Goal: Obtain resource: Obtain resource

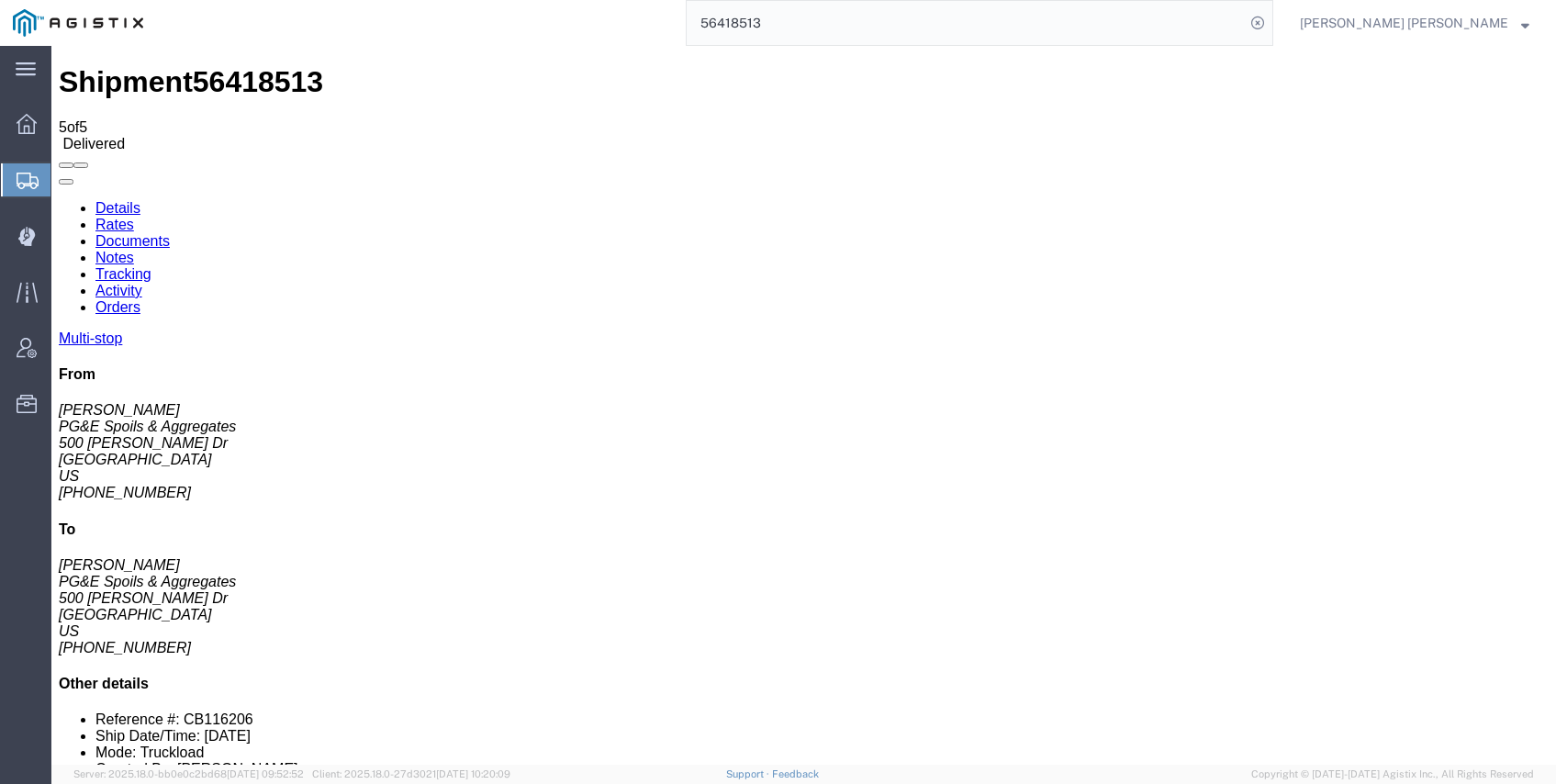
click at [878, 26] on input "56418513" at bounding box center [966, 23] width 558 height 44
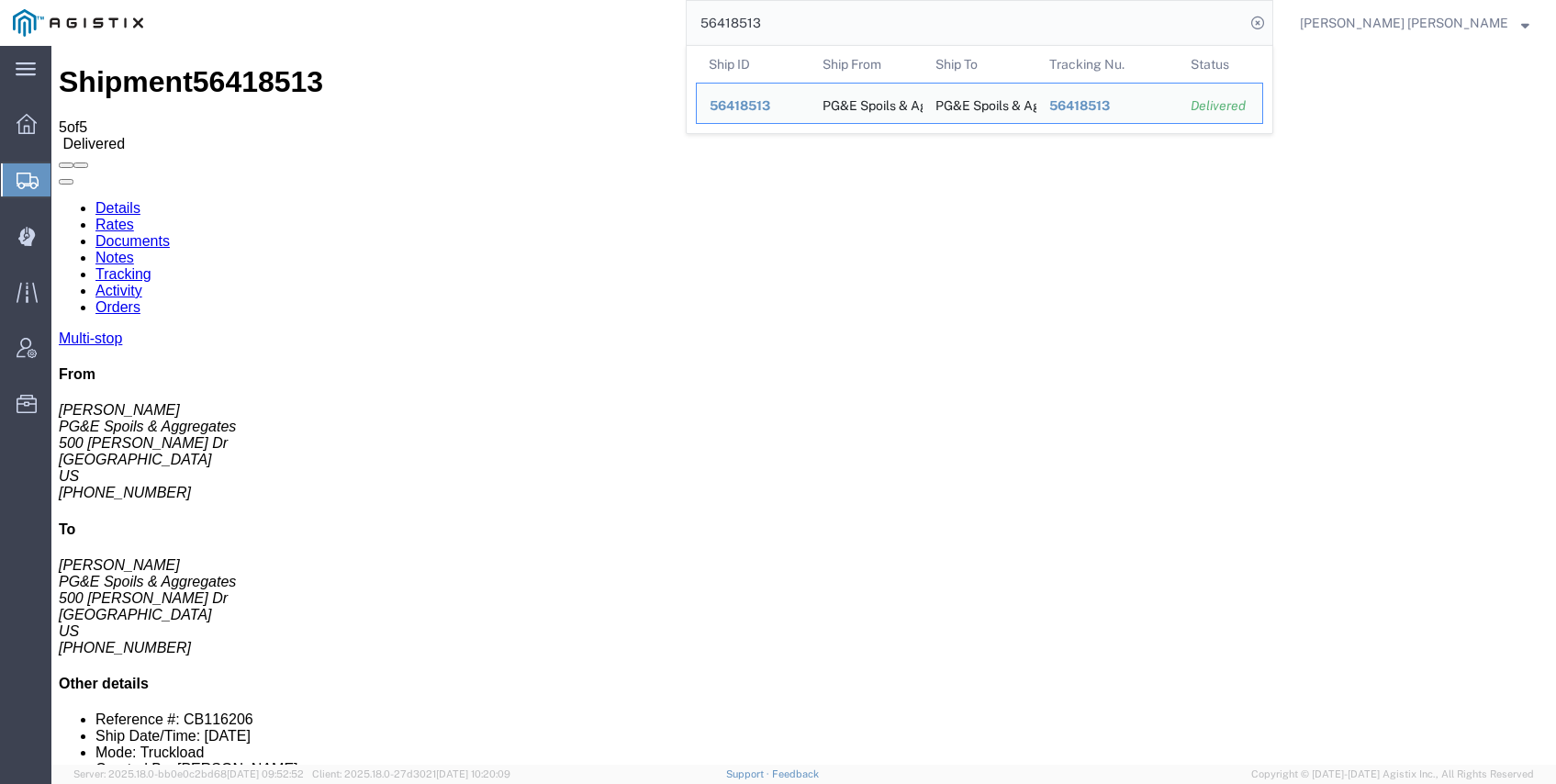
drag, startPoint x: 731, startPoint y: 7, endPoint x: 673, endPoint y: 7, distance: 58.0
click at [677, 6] on div "56418513 Ship ID Ship From Ship To Tracking Nu. Status Ship ID 56418513 Ship Fr…" at bounding box center [714, 23] width 1117 height 46
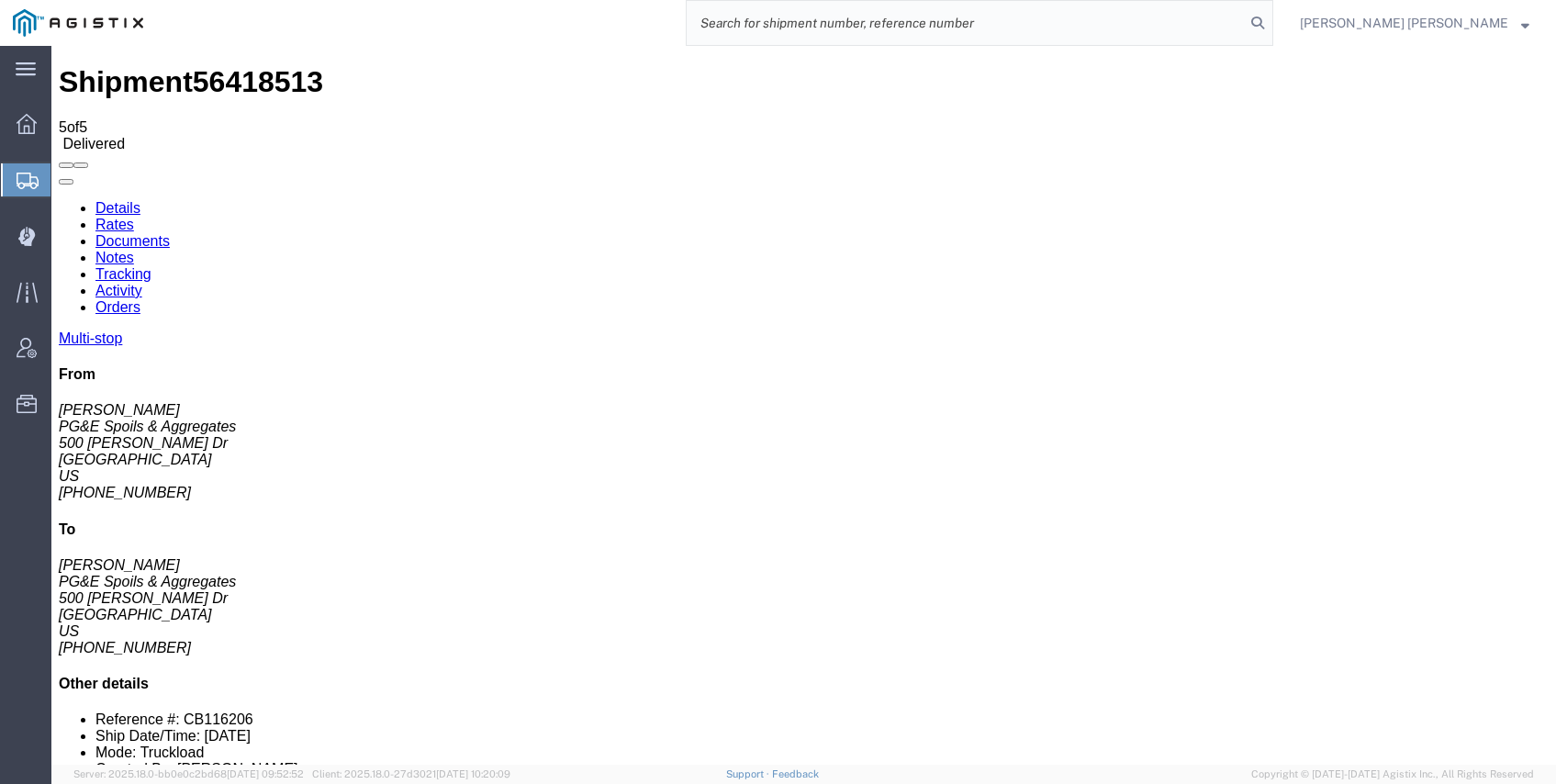
paste input "56459189"
type input "56459189"
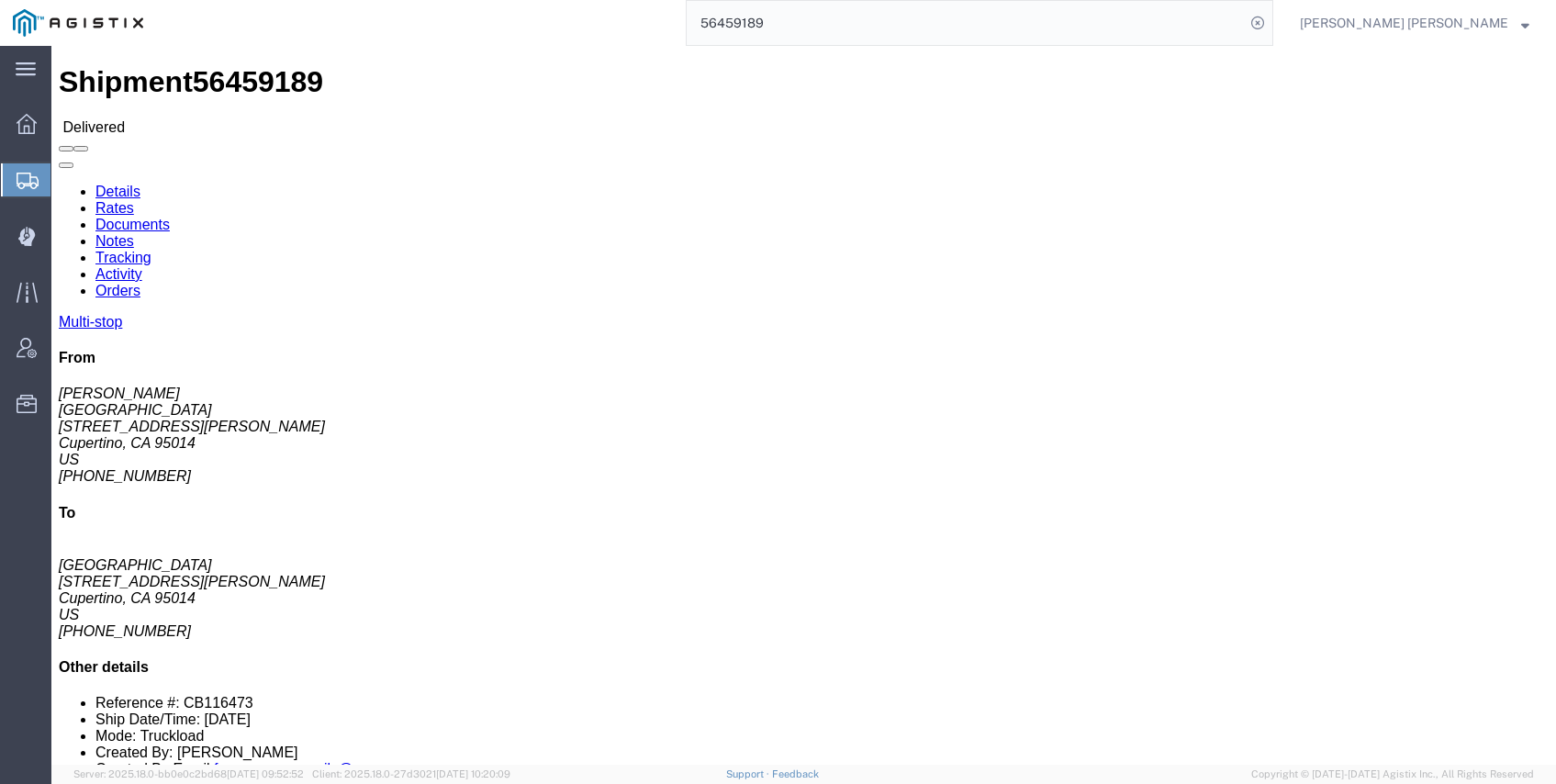
click link "Documents"
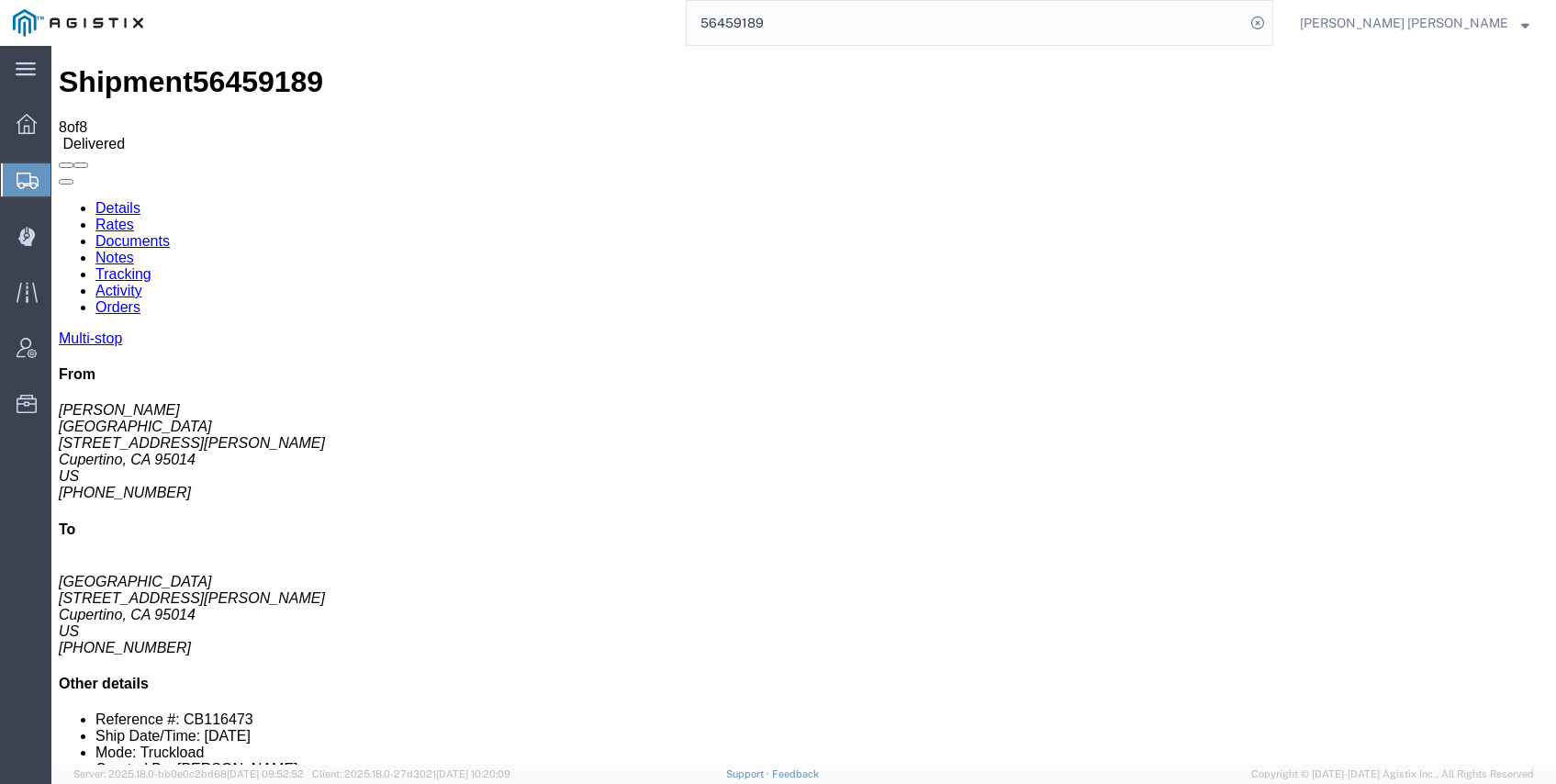
checkbox input "true"
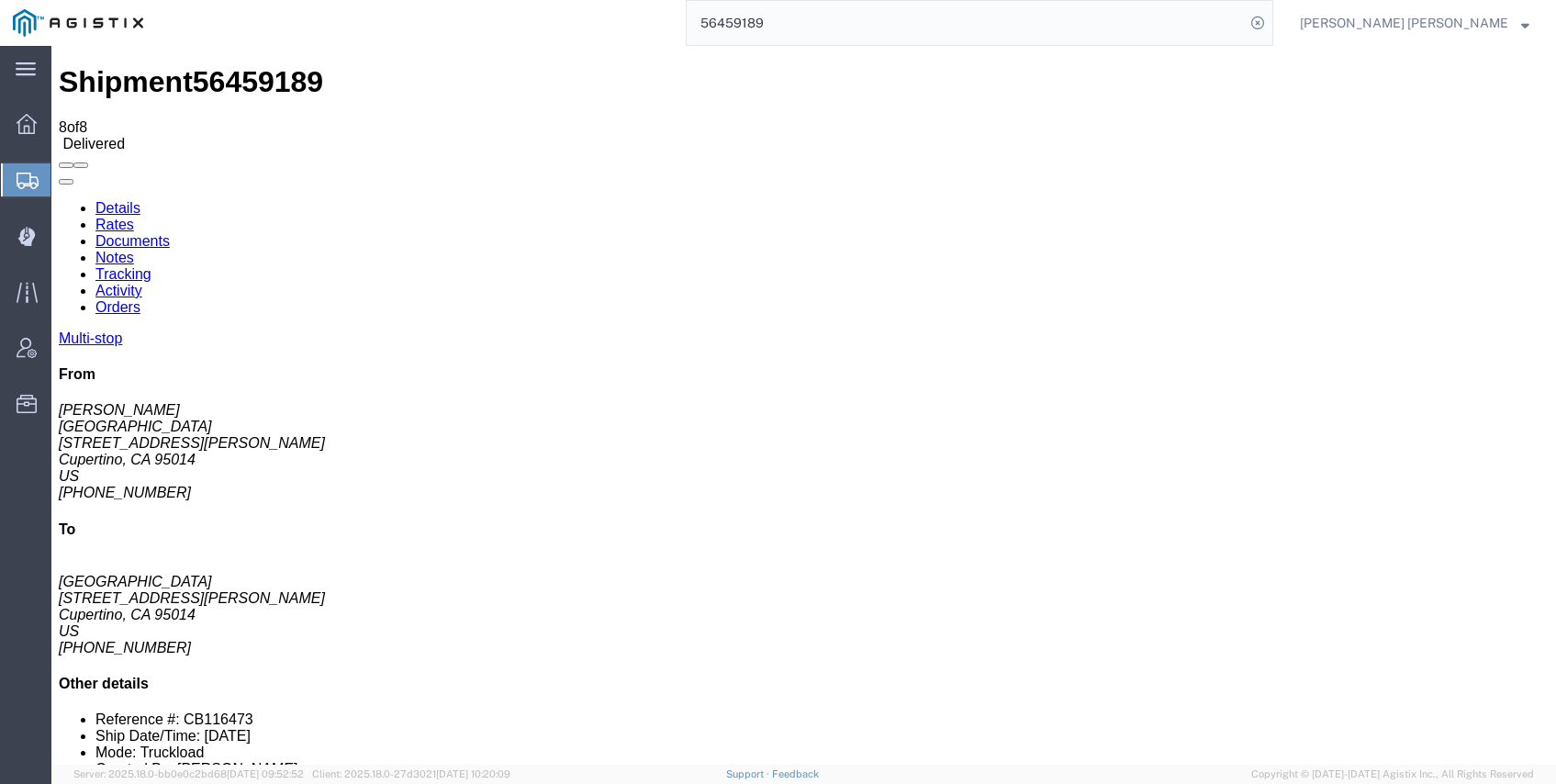
checkbox input "true"
